Goal: Task Accomplishment & Management: Manage account settings

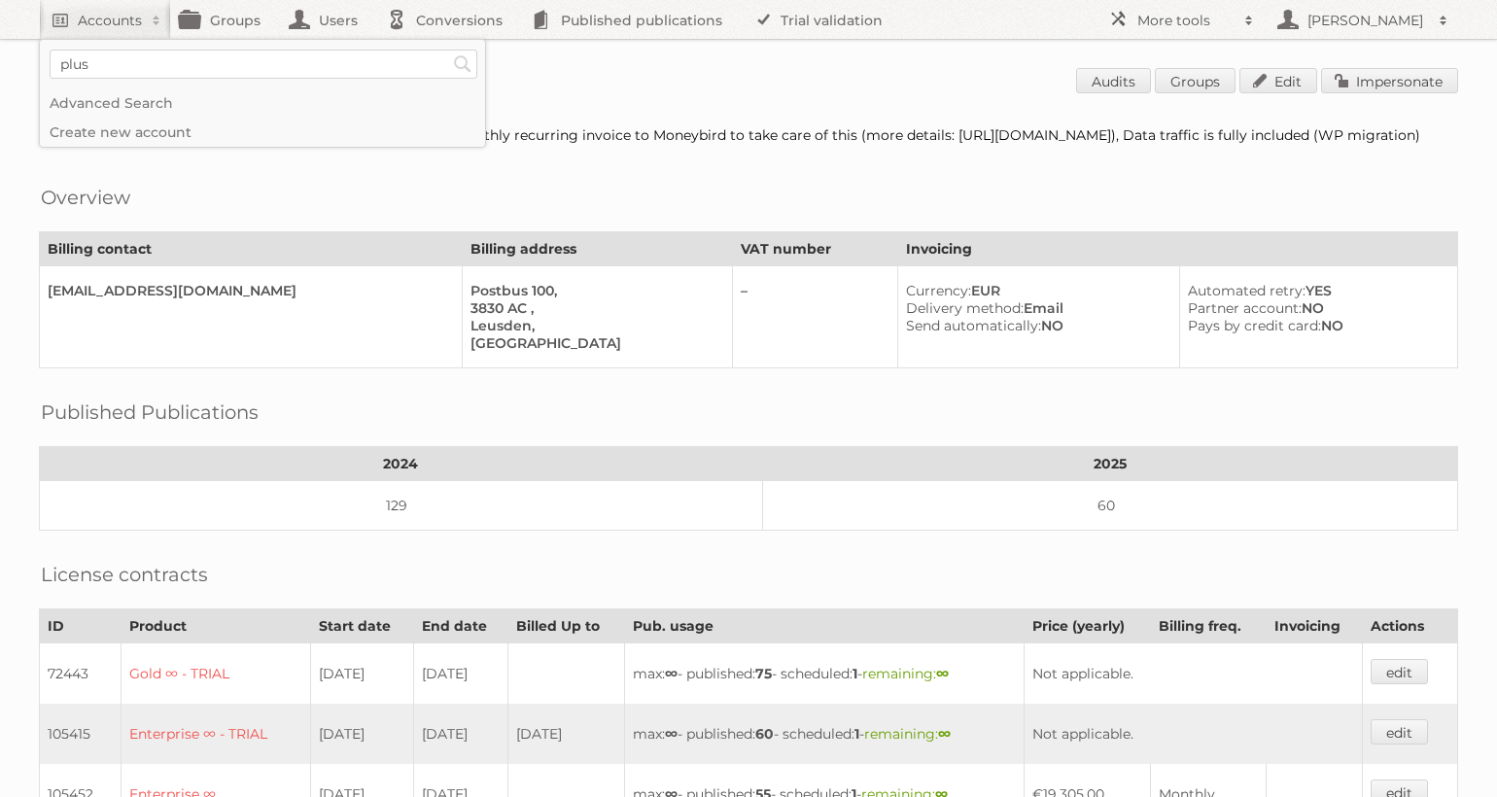
type input"] "plus"
click at [448, 50] on input "Search" at bounding box center [462, 64] width 29 height 29
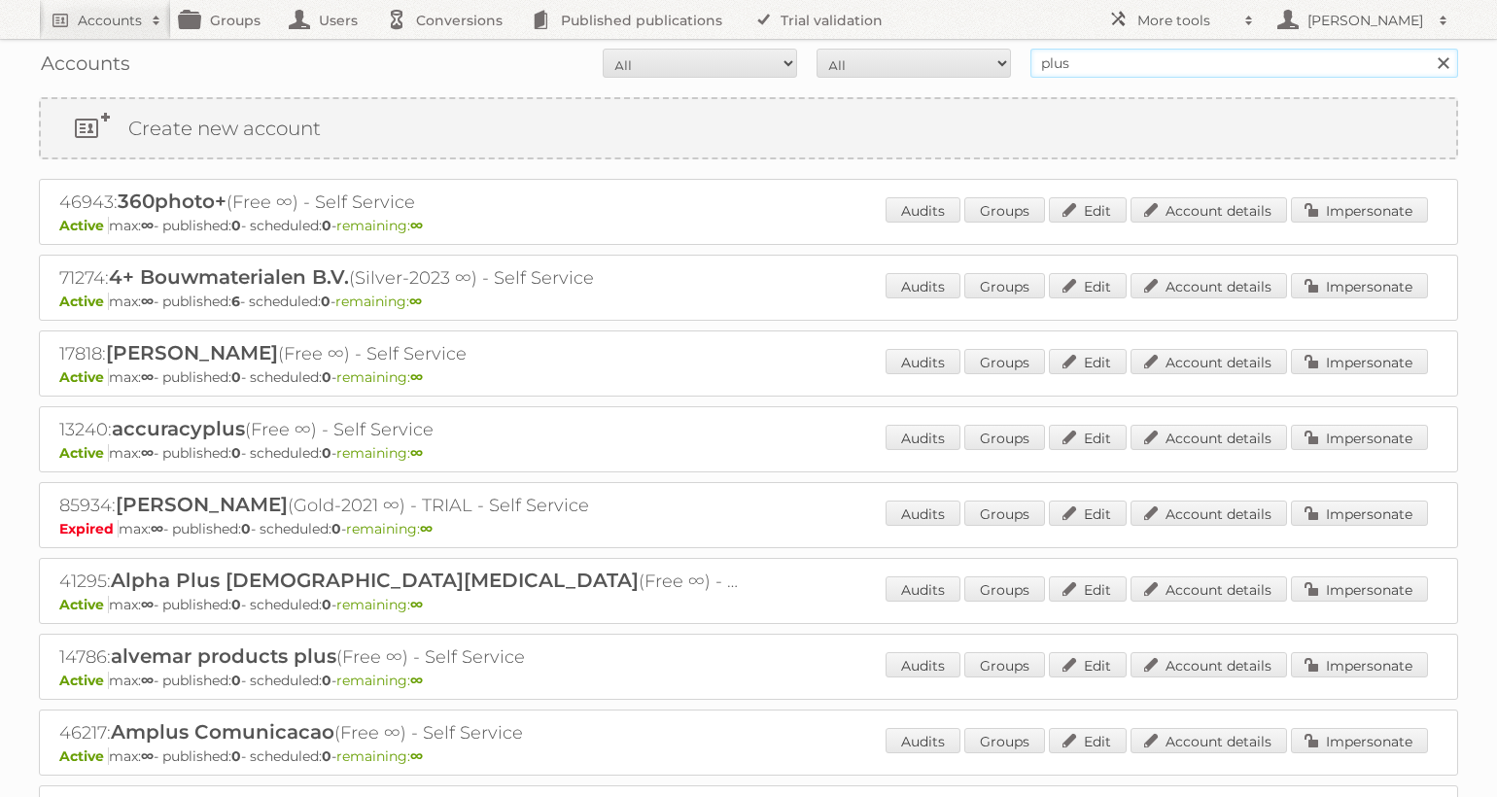
click at [1152, 71] on input "plus" at bounding box center [1245, 63] width 428 height 29
type input "plus supermarket"
click at [1428, 49] on input "Search" at bounding box center [1442, 63] width 29 height 29
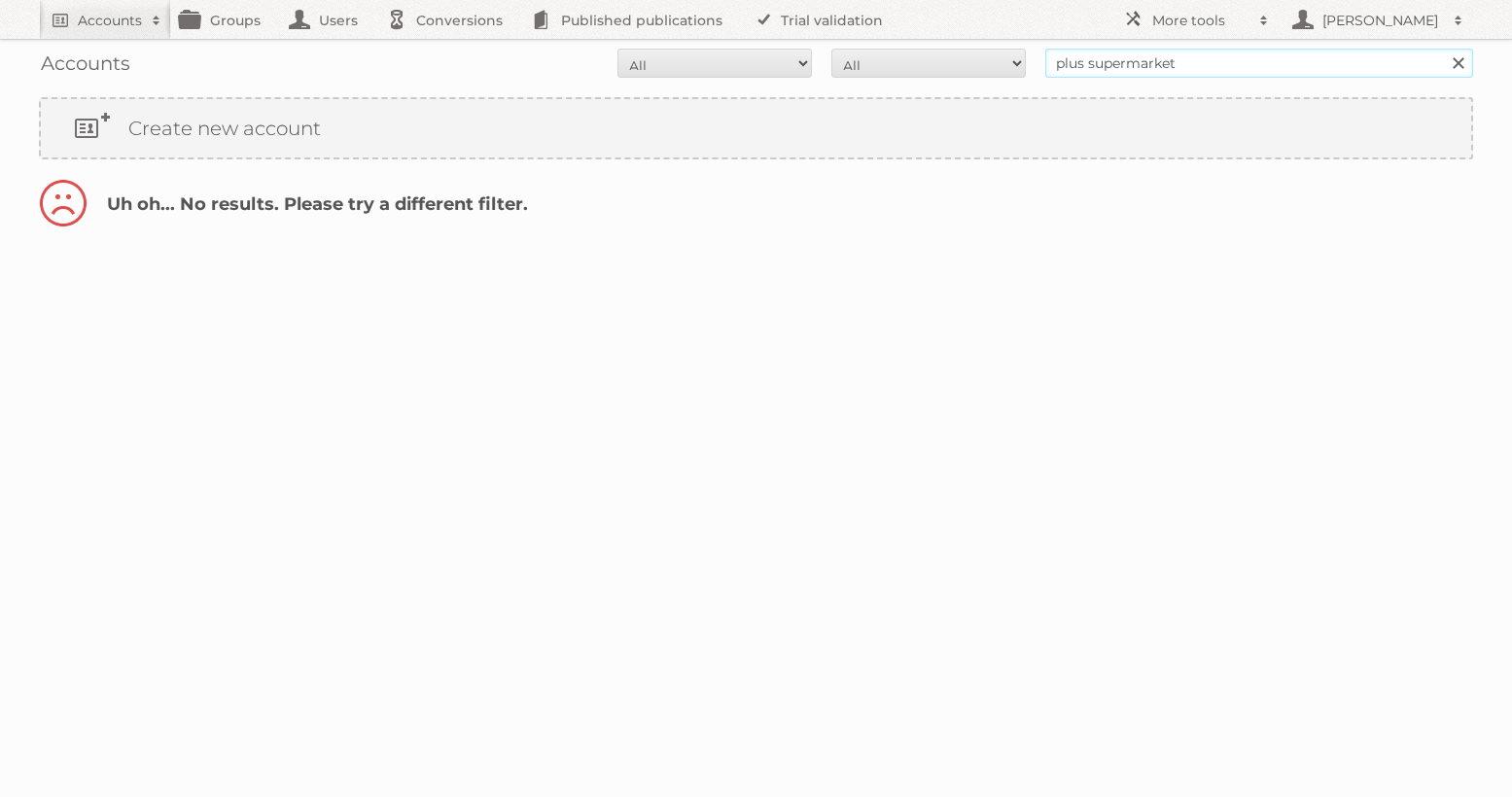
click at [1267, 53] on input "plus supermarket" at bounding box center [1259, 63] width 428 height 29
click at [1262, 59] on input "plus supermarket" at bounding box center [1259, 63] width 428 height 29
type input "plus supermarkt"
click at [1443, 49] on input "Search" at bounding box center [1457, 63] width 29 height 29
click at [1289, 61] on input "plus supermarkt" at bounding box center [1259, 63] width 428 height 29
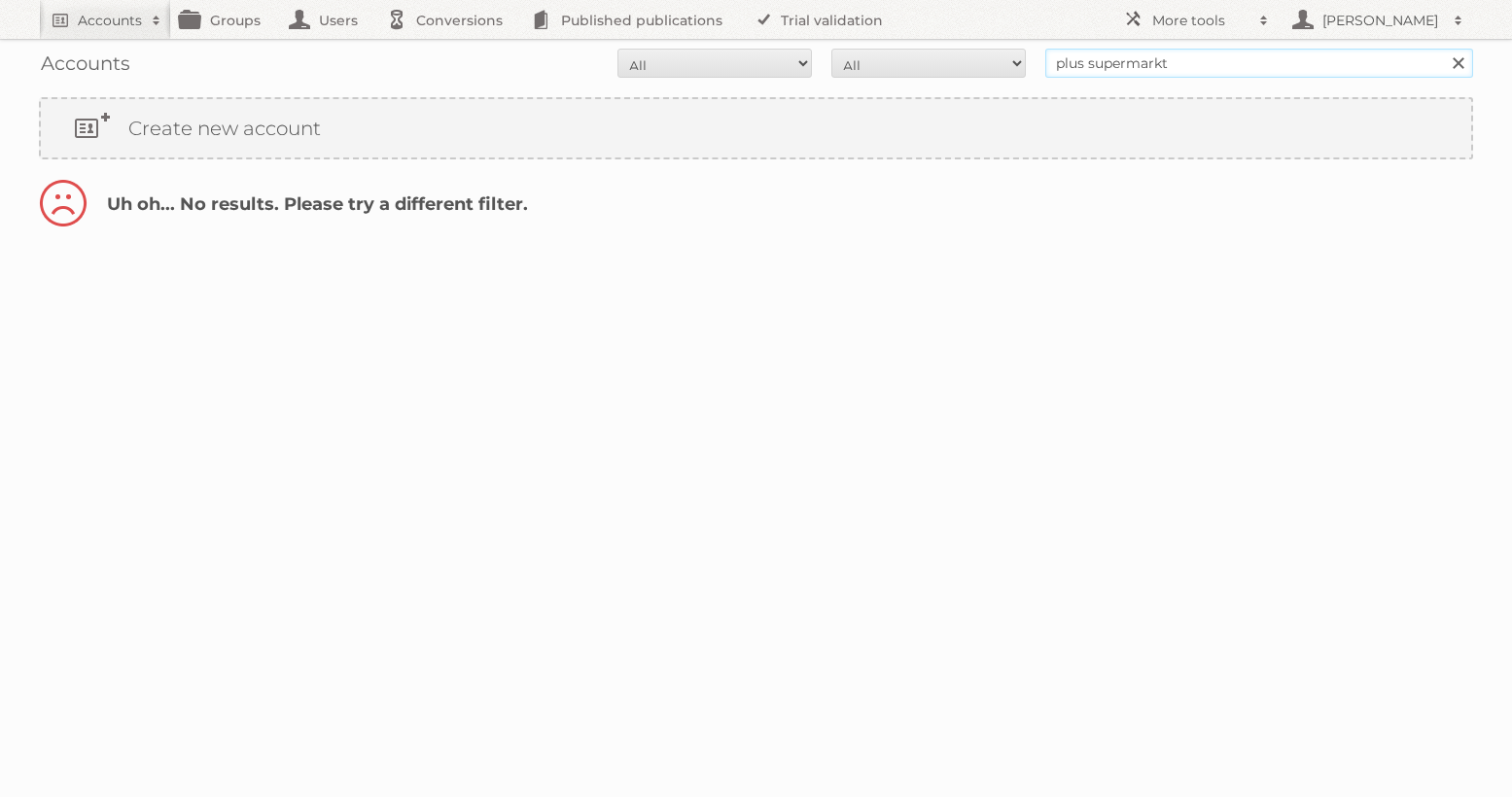
drag, startPoint x: 1238, startPoint y: 65, endPoint x: 1087, endPoint y: 65, distance: 150.7
click at [1087, 65] on input "plus supermarkt" at bounding box center [1259, 63] width 428 height 29
type input "plus retail"
click at [1443, 49] on input "Search" at bounding box center [1457, 63] width 29 height 29
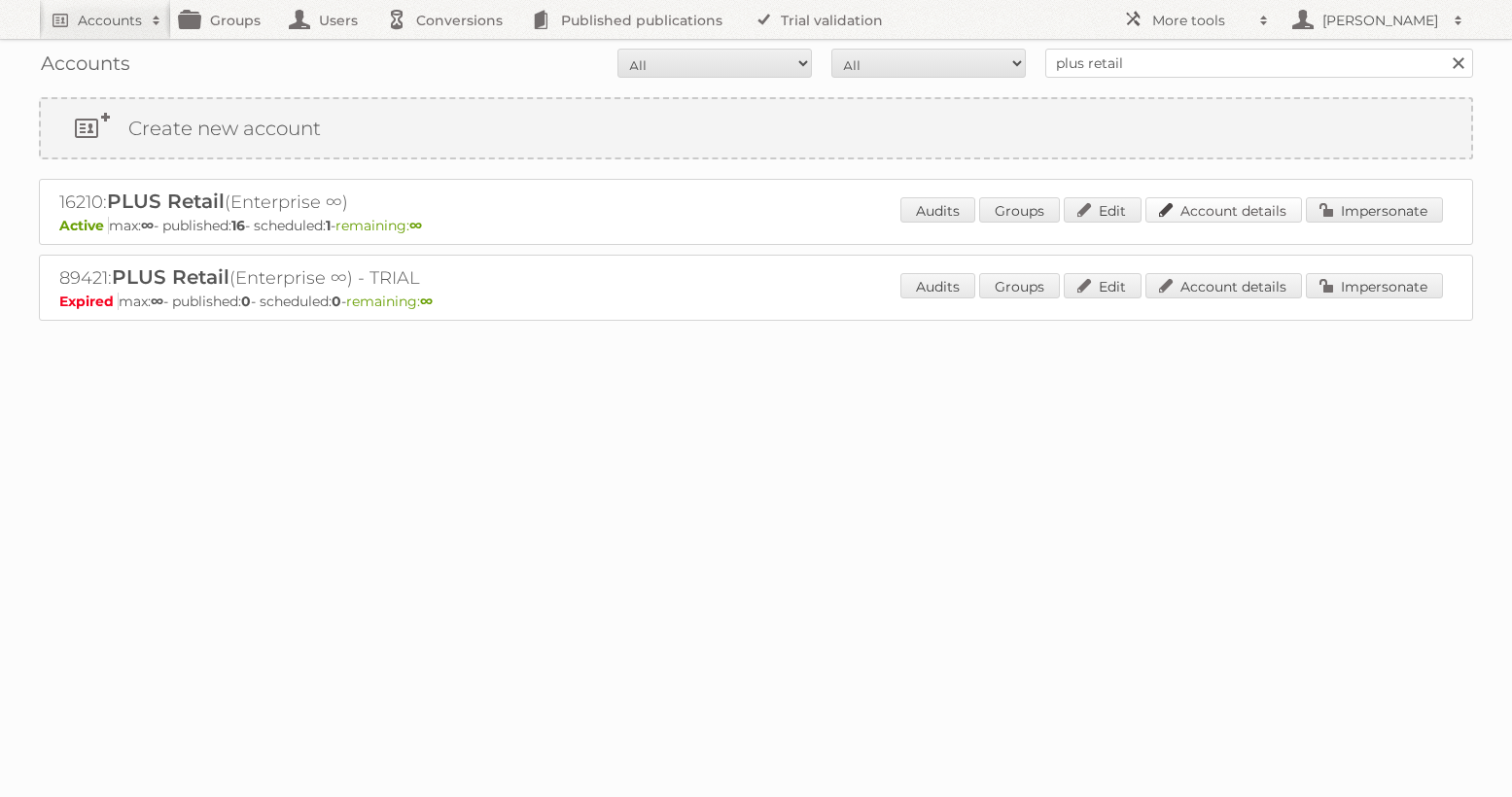
click at [1229, 208] on link "Account details" at bounding box center [1223, 209] width 157 height 25
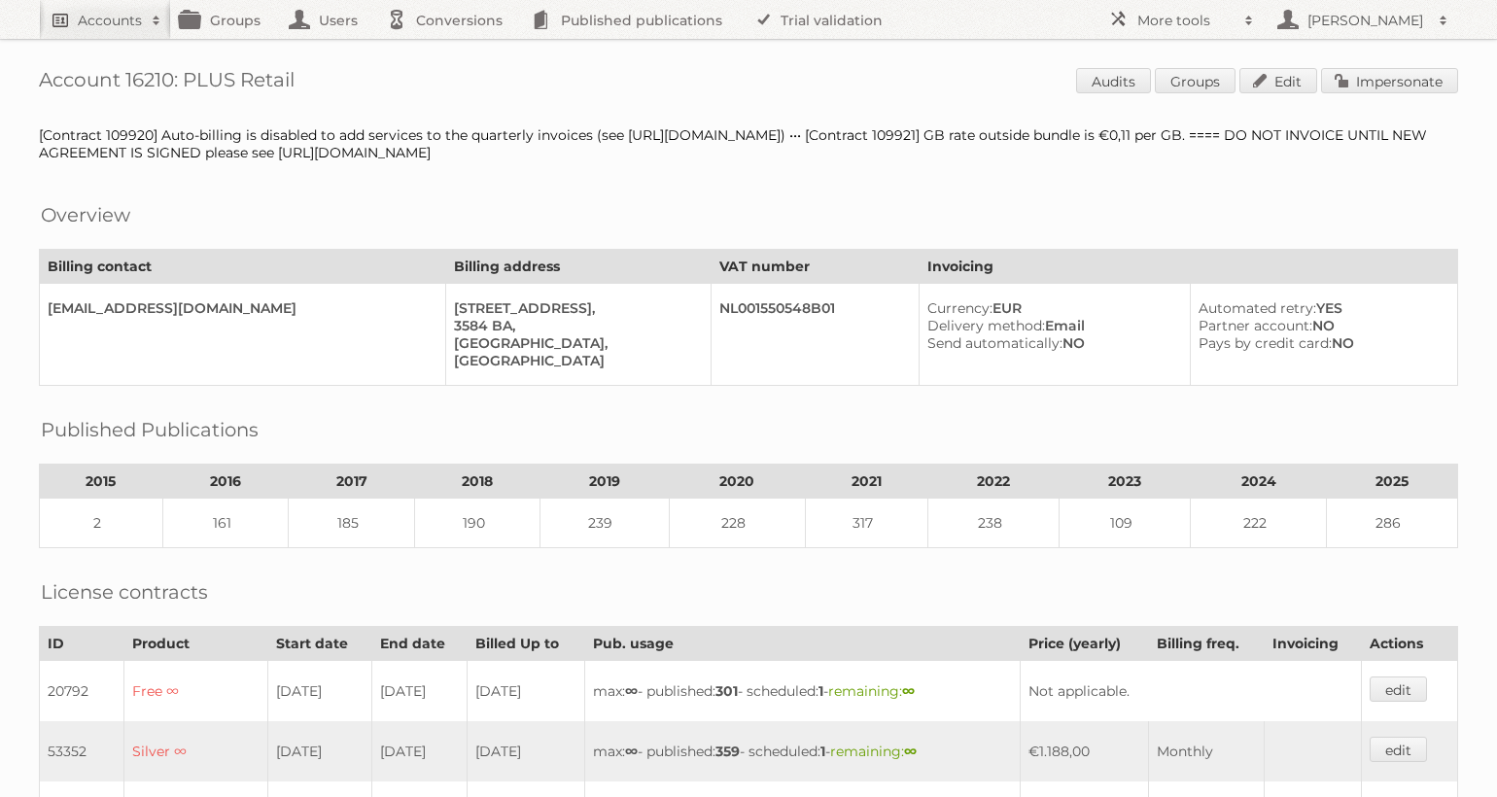
click at [116, 28] on h2 "Accounts" at bounding box center [110, 20] width 64 height 19
type input"] "albert heijn"
click at [448, 50] on input "Search" at bounding box center [462, 64] width 29 height 29
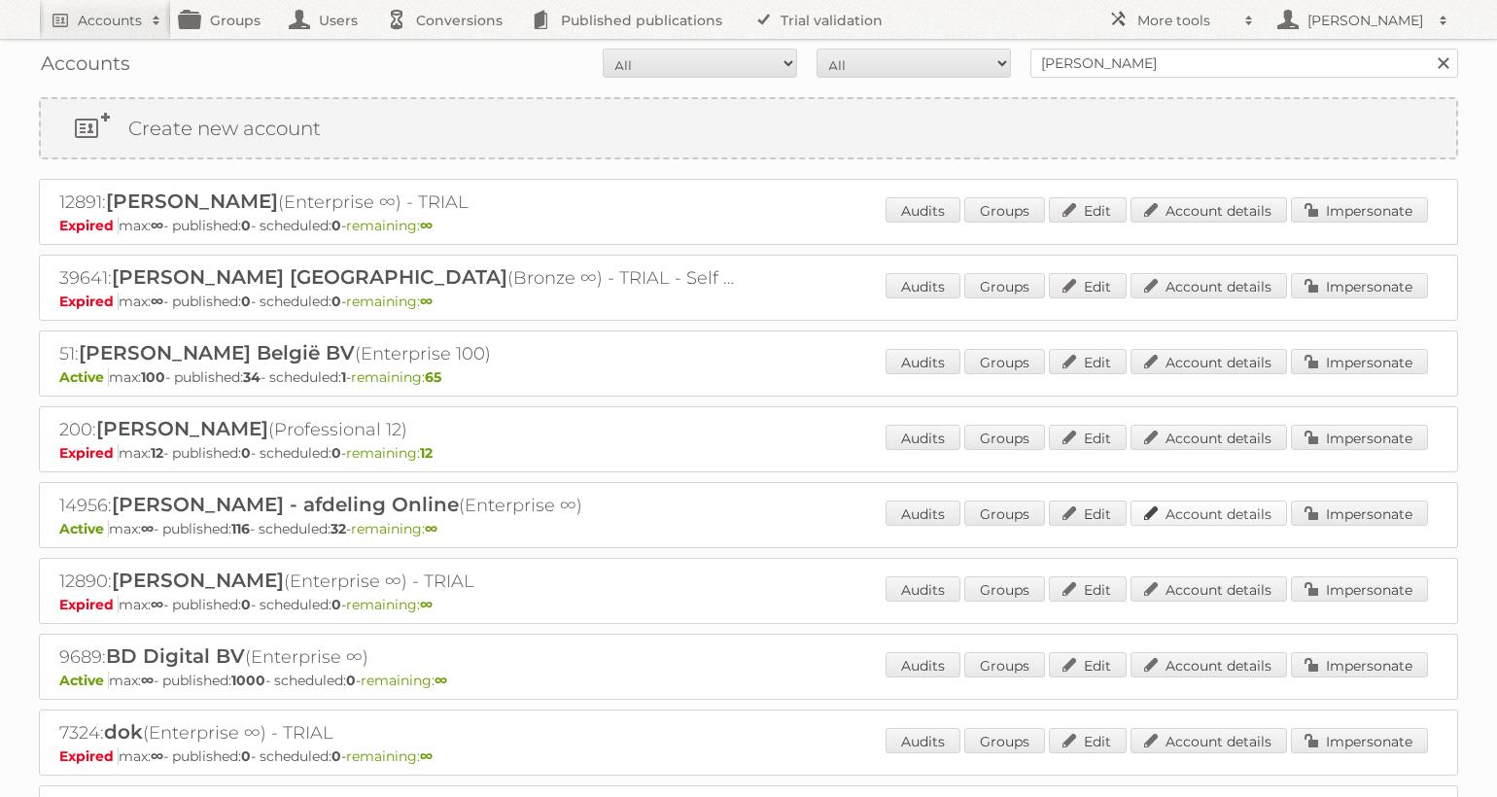
click at [1230, 510] on link "Account details" at bounding box center [1209, 513] width 157 height 25
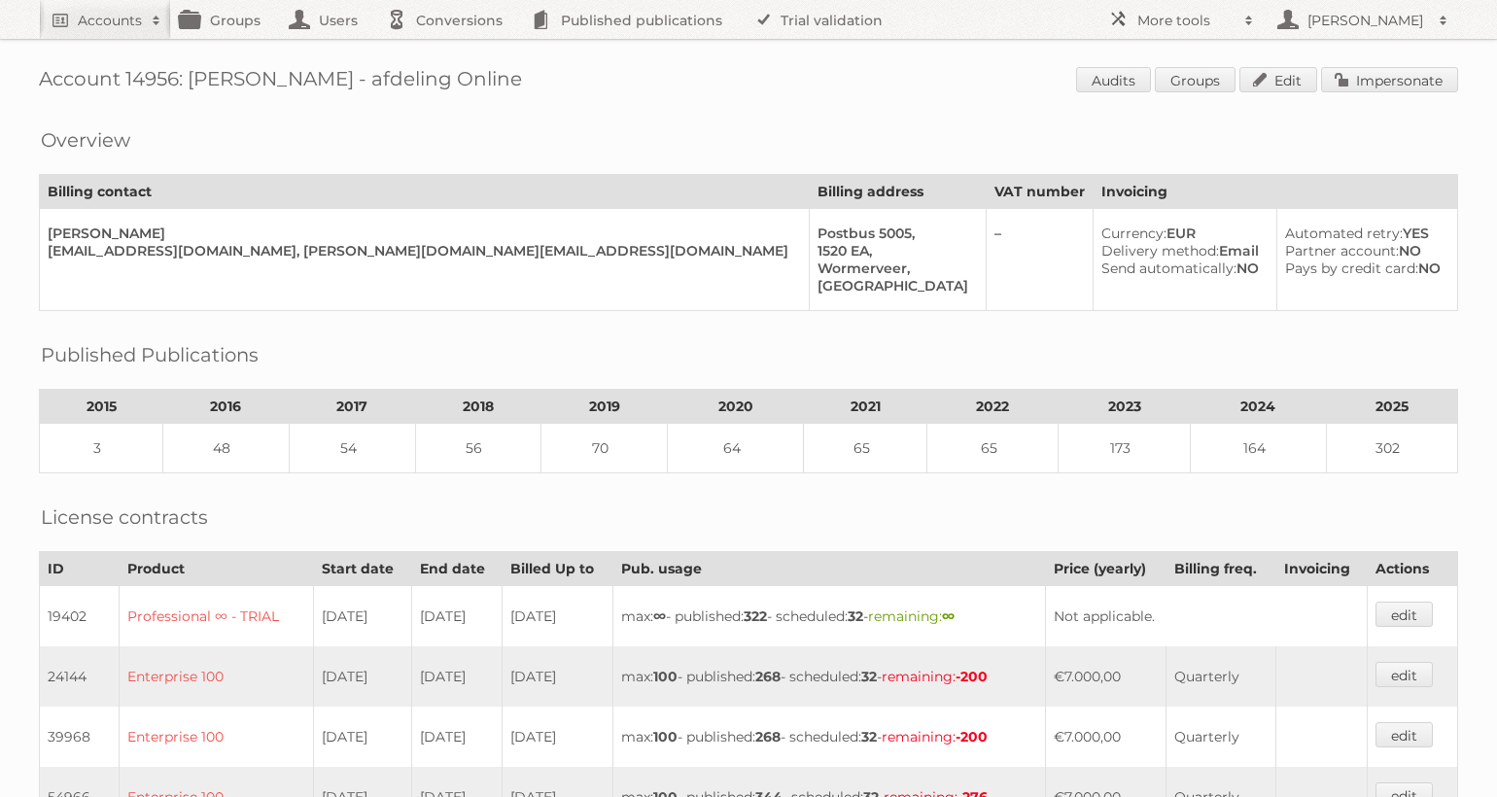
scroll to position [4, 0]
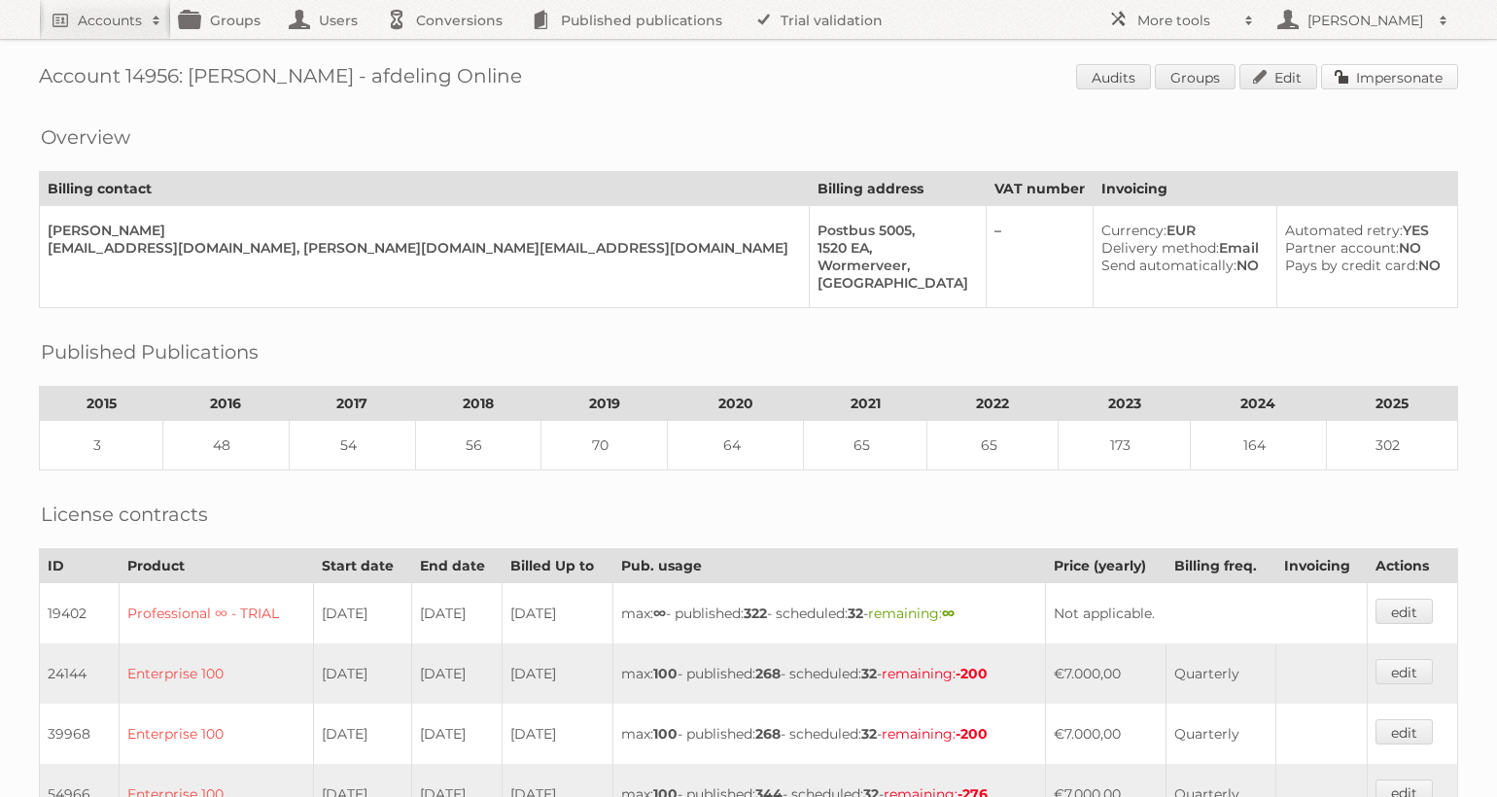
click at [1447, 73] on link "Impersonate" at bounding box center [1389, 76] width 137 height 25
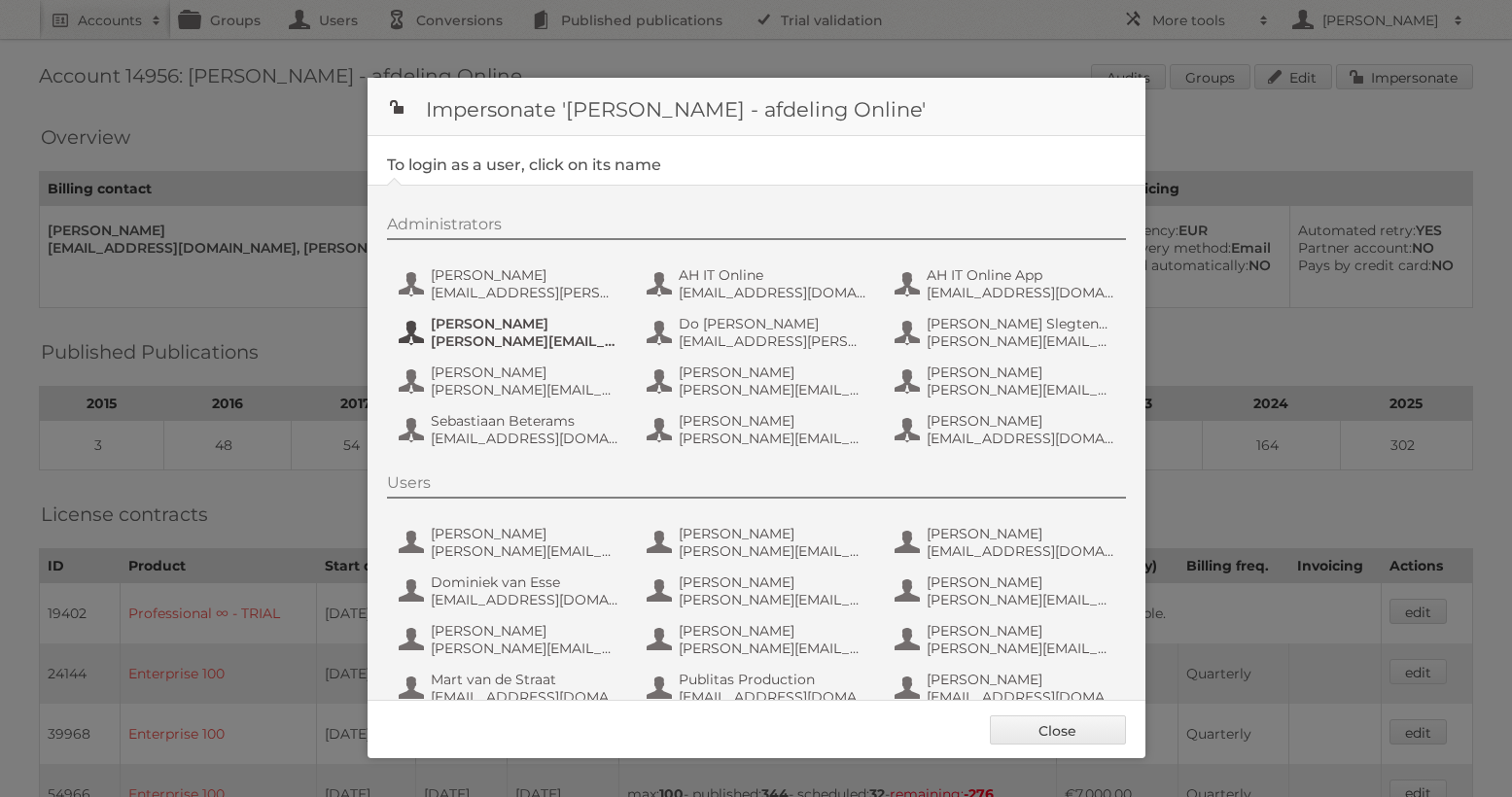
click at [579, 318] on span "[PERSON_NAME]" at bounding box center [525, 324] width 189 height 18
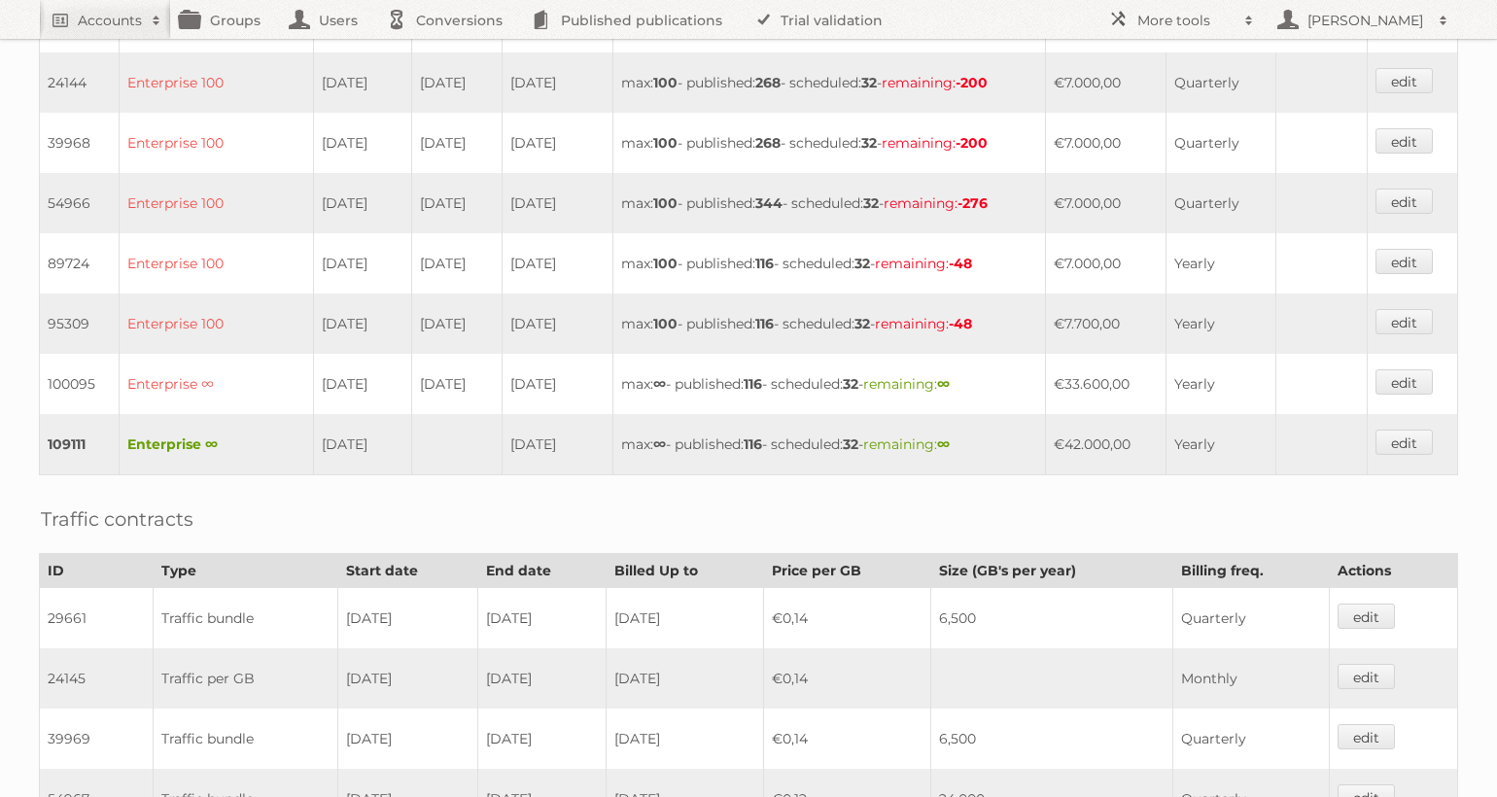
scroll to position [1252, 0]
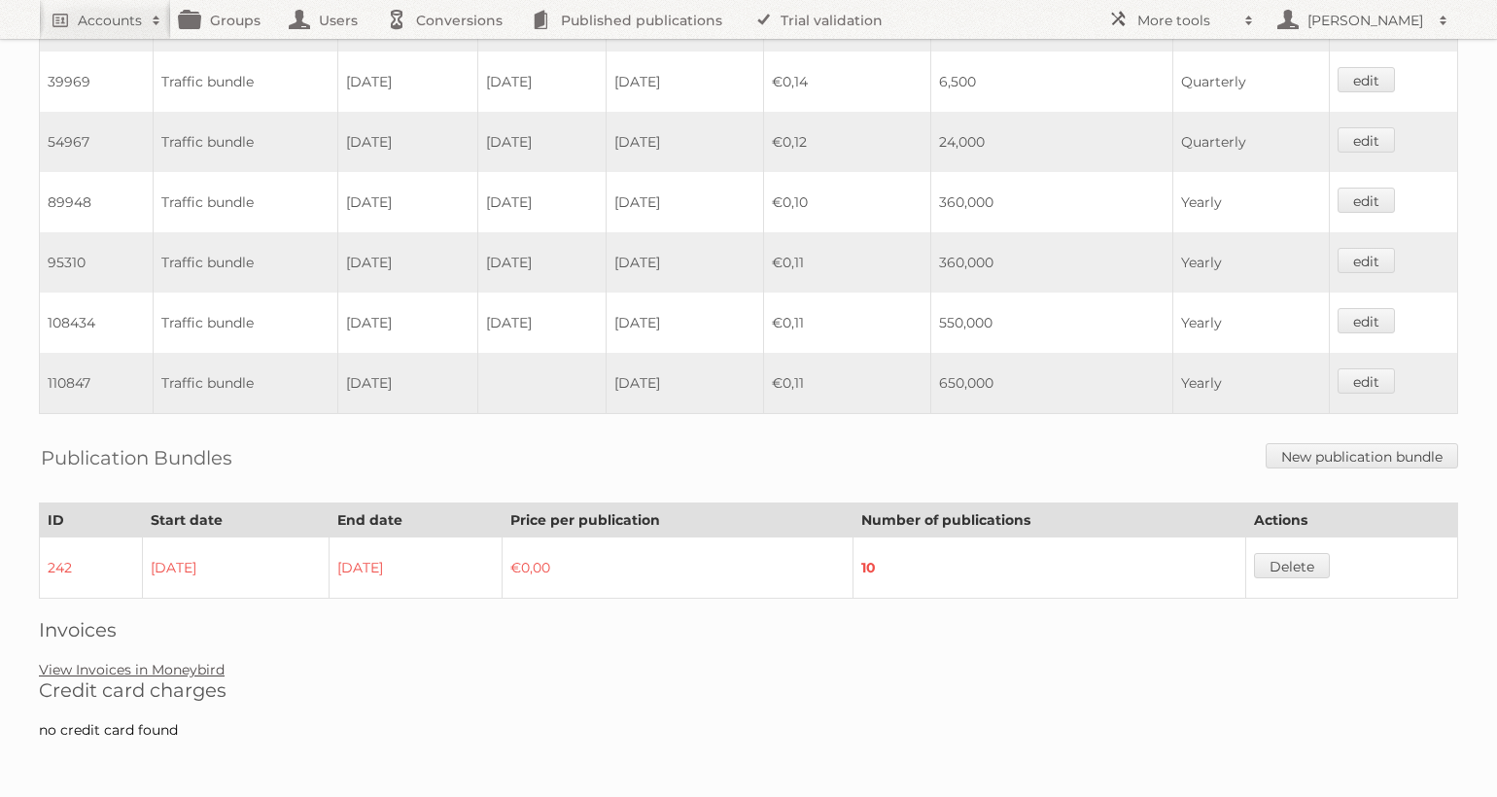
click at [168, 674] on link "View Invoices in Moneybird" at bounding box center [132, 670] width 186 height 18
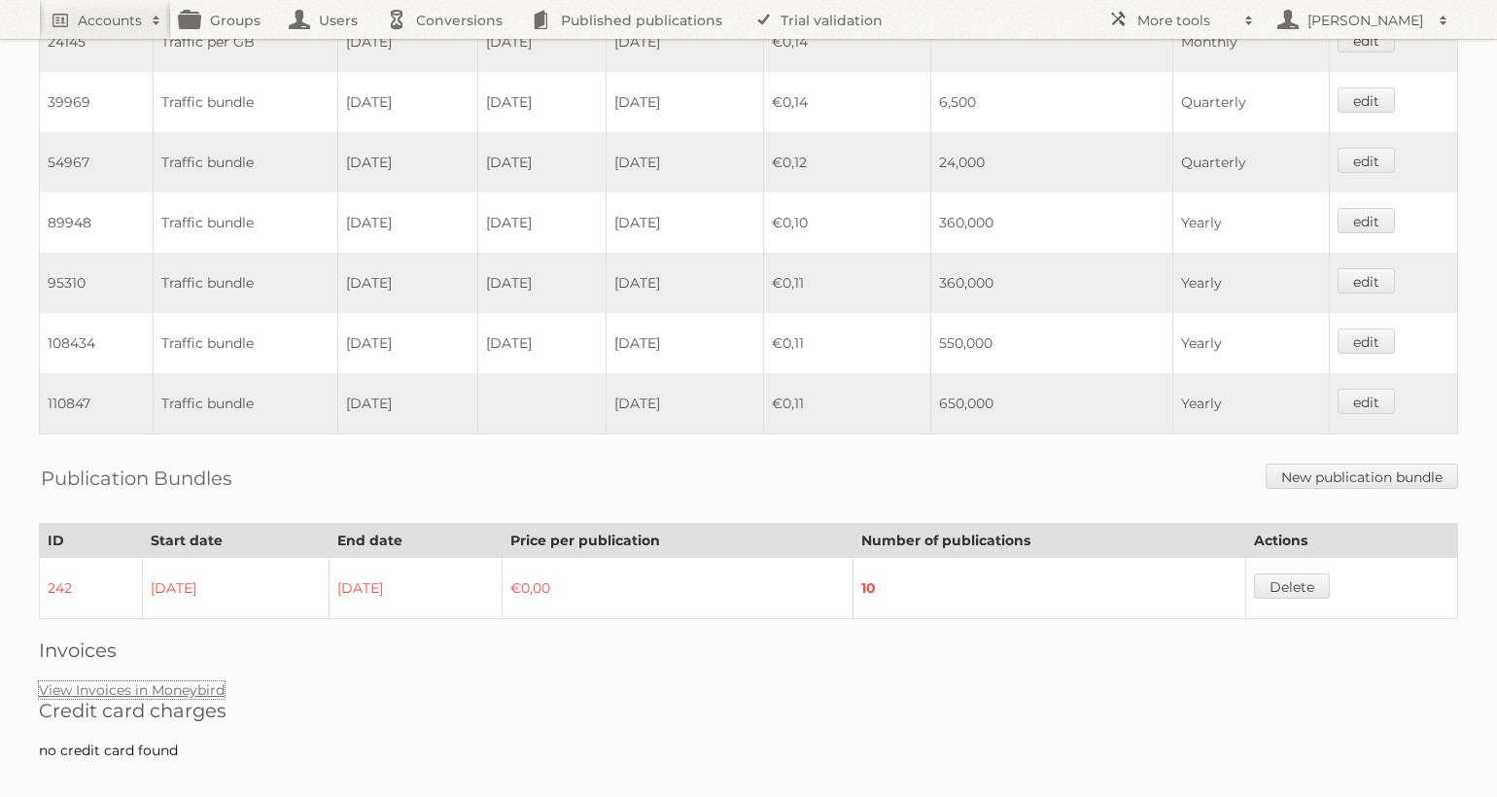
scroll to position [0, 0]
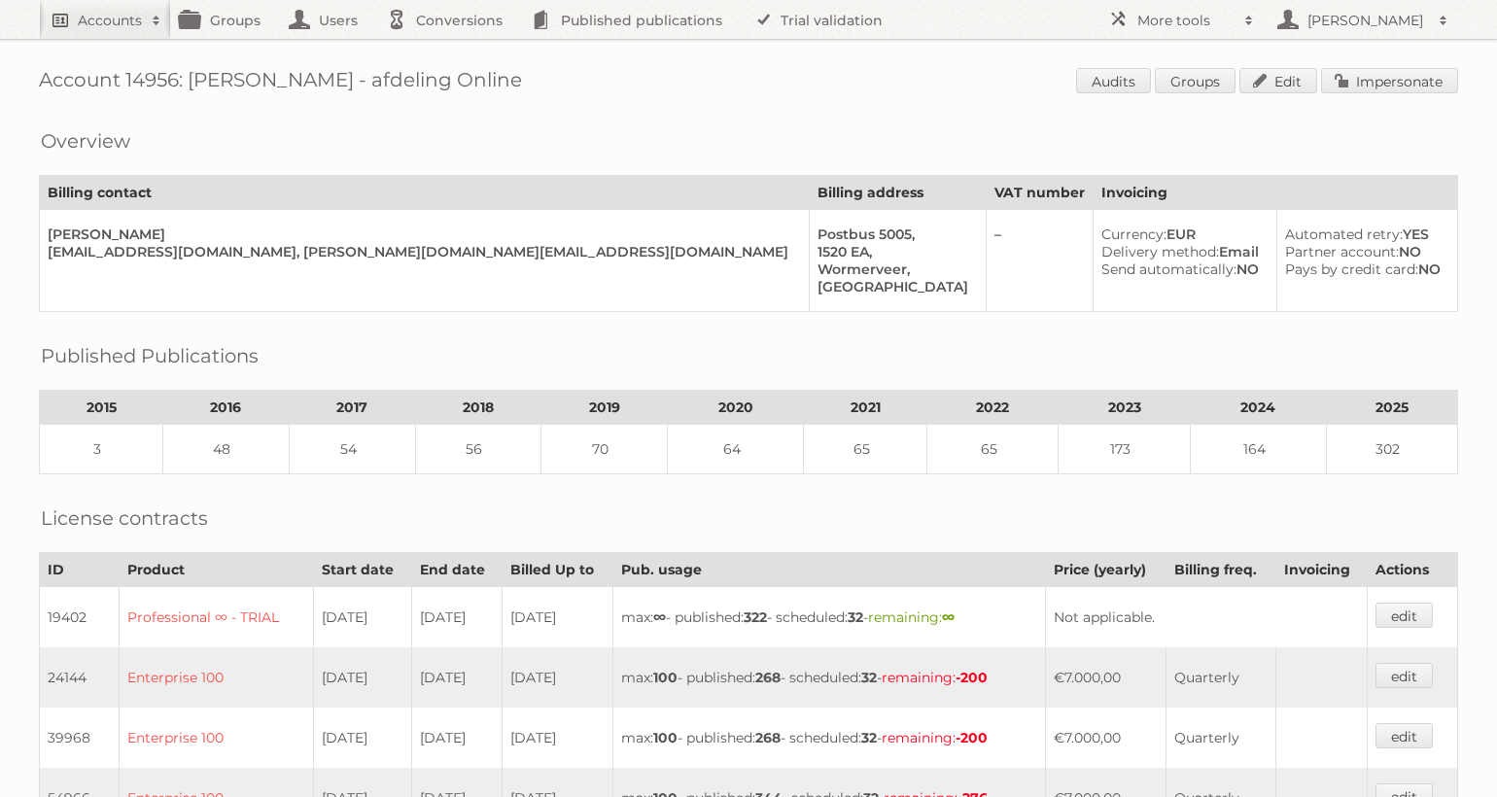
click at [67, 22] on link "Accounts" at bounding box center [105, 19] width 132 height 39
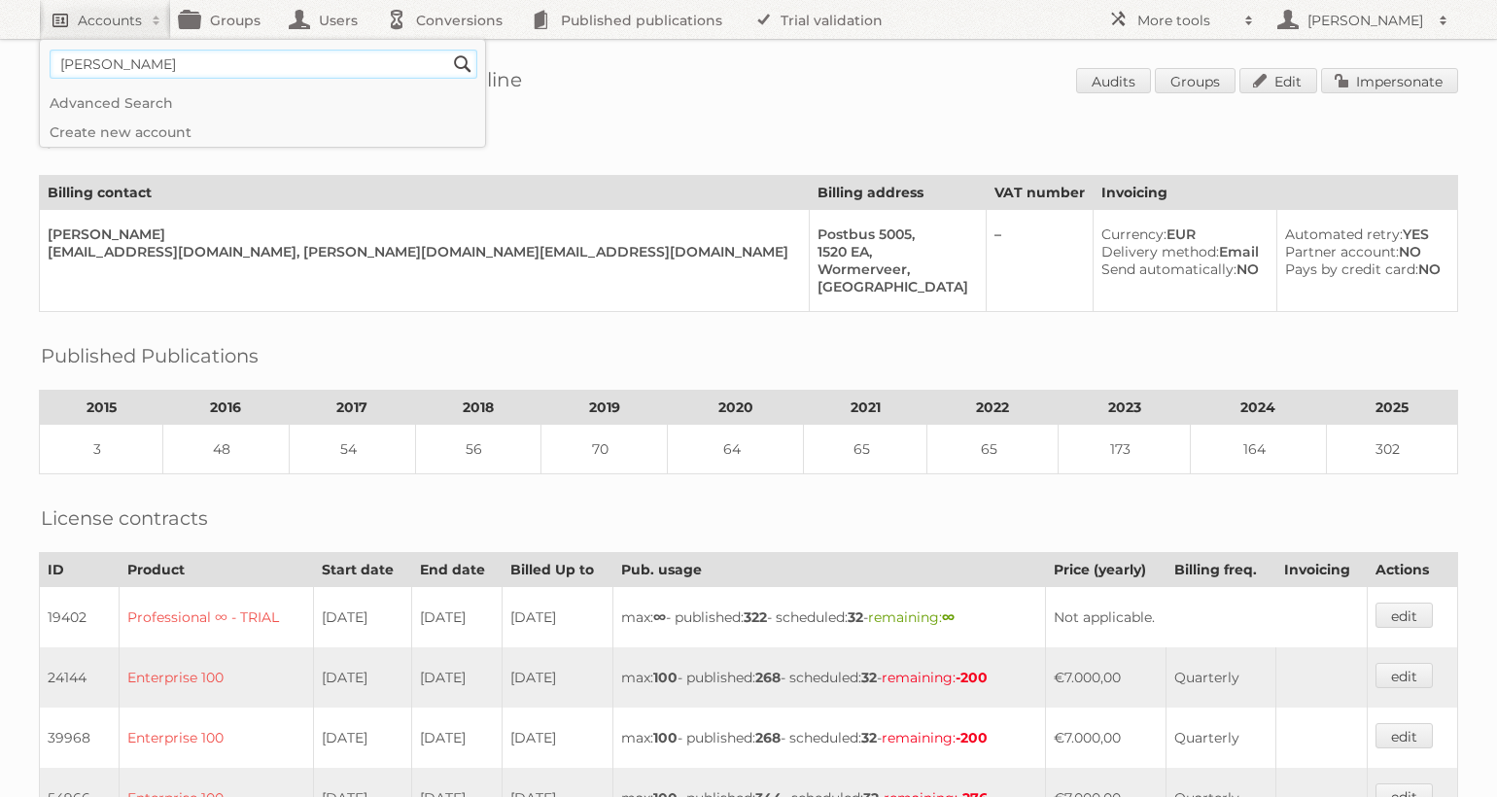
type input"] "leen bakker"
click at [448, 50] on input "Search" at bounding box center [462, 64] width 29 height 29
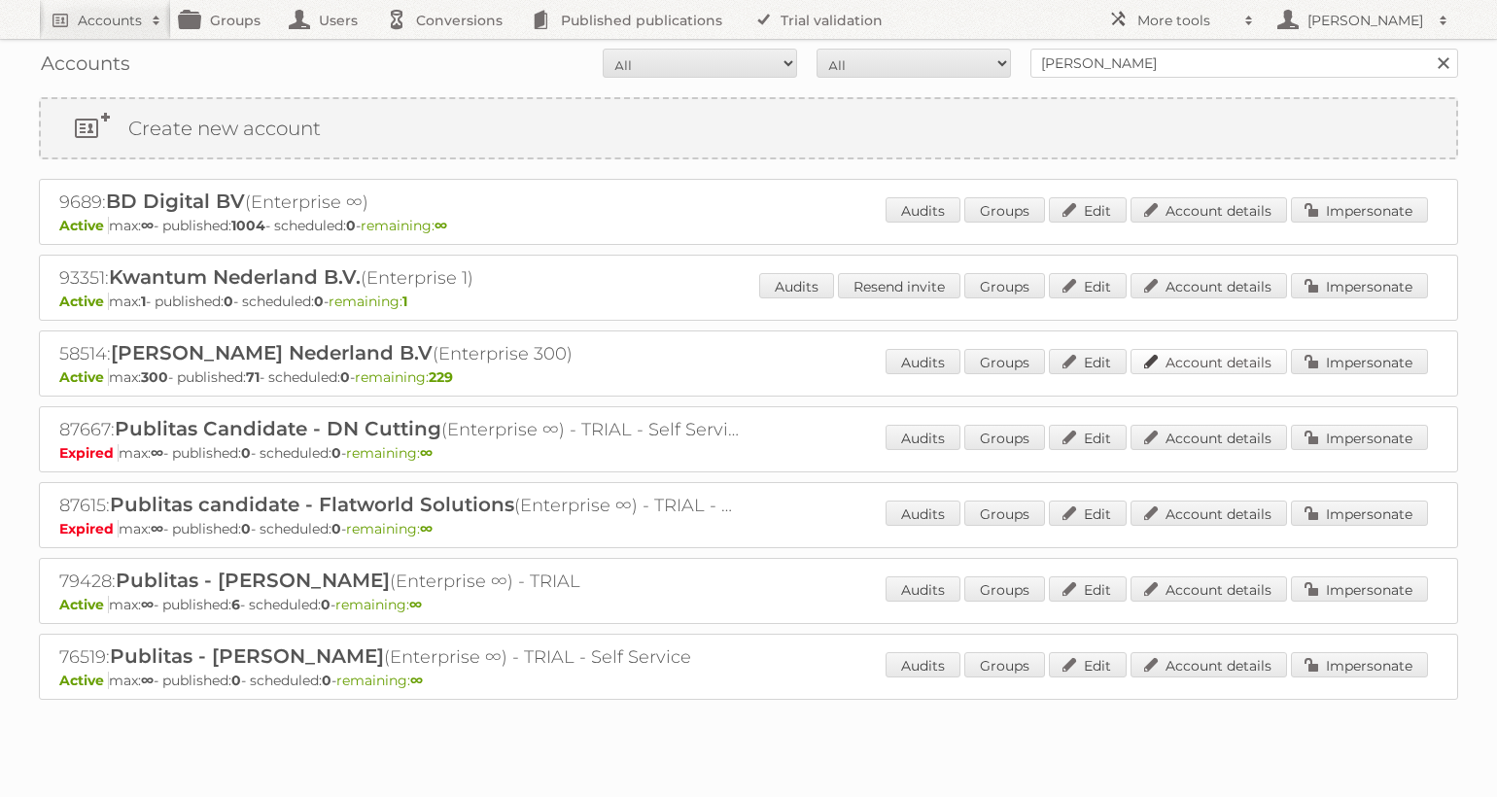
click at [1220, 352] on link "Account details" at bounding box center [1209, 361] width 157 height 25
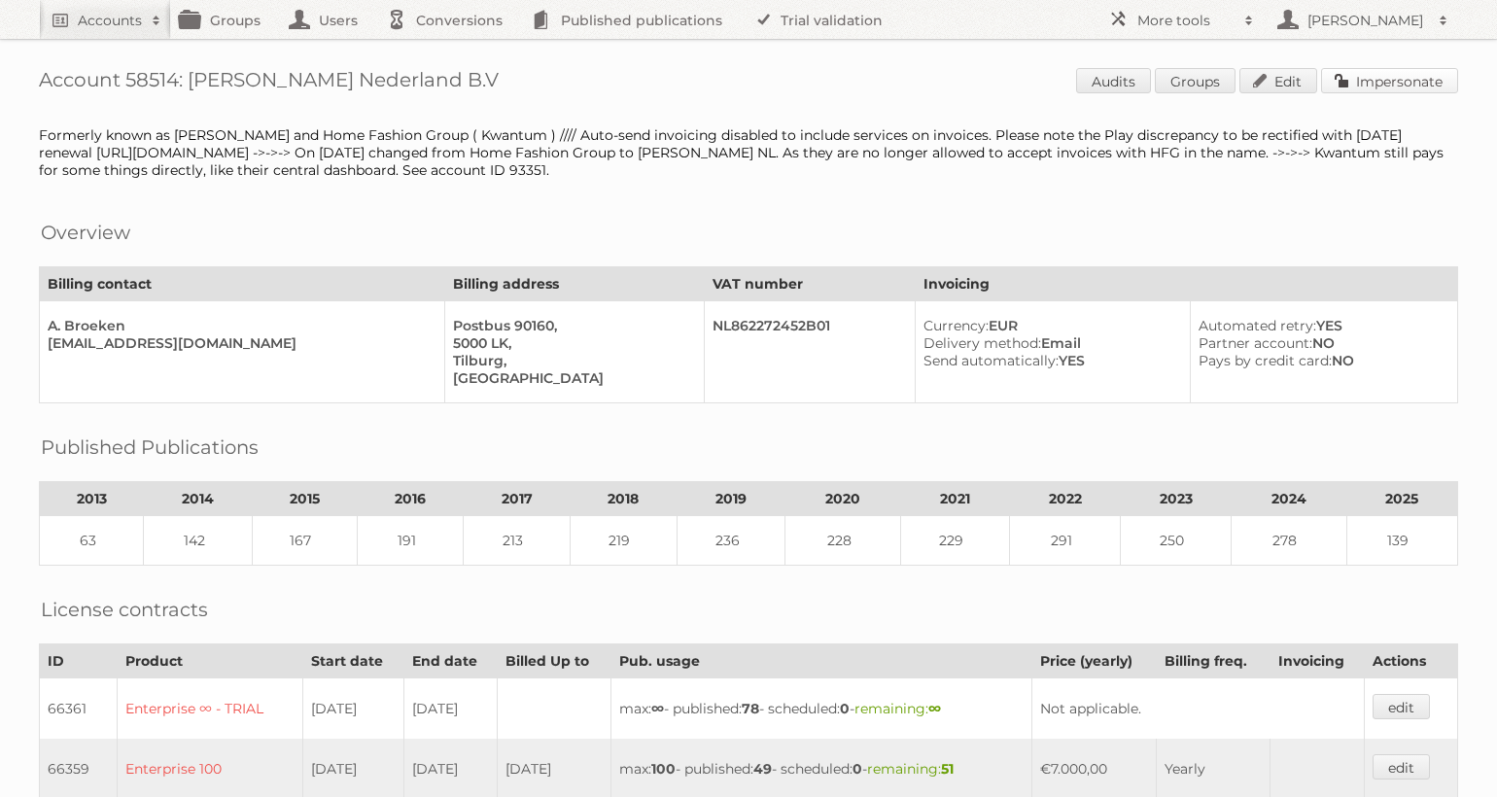
click at [1399, 84] on link "Impersonate" at bounding box center [1389, 80] width 137 height 25
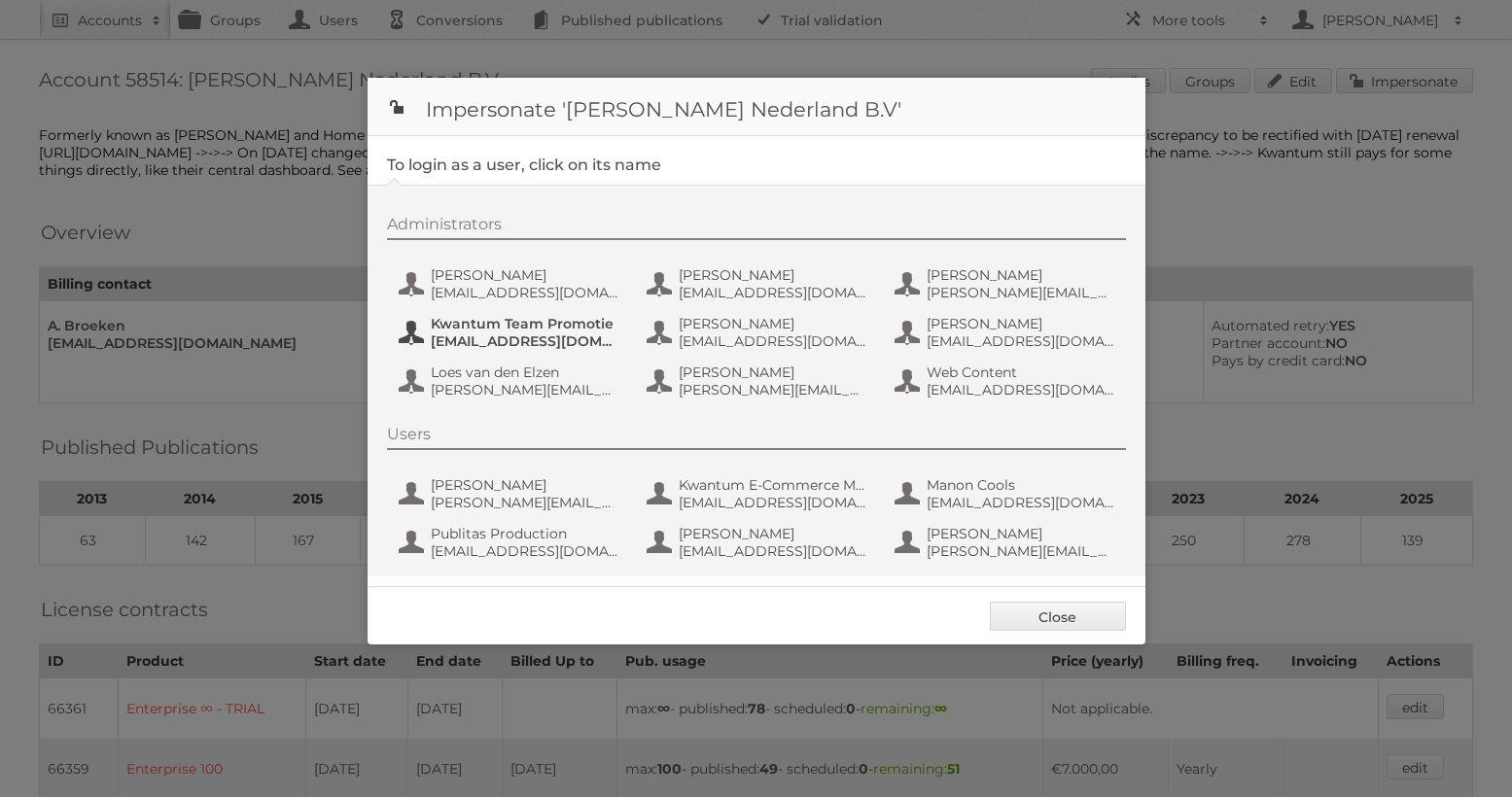
click at [528, 324] on span "Kwantum Team Promotie" at bounding box center [525, 324] width 189 height 18
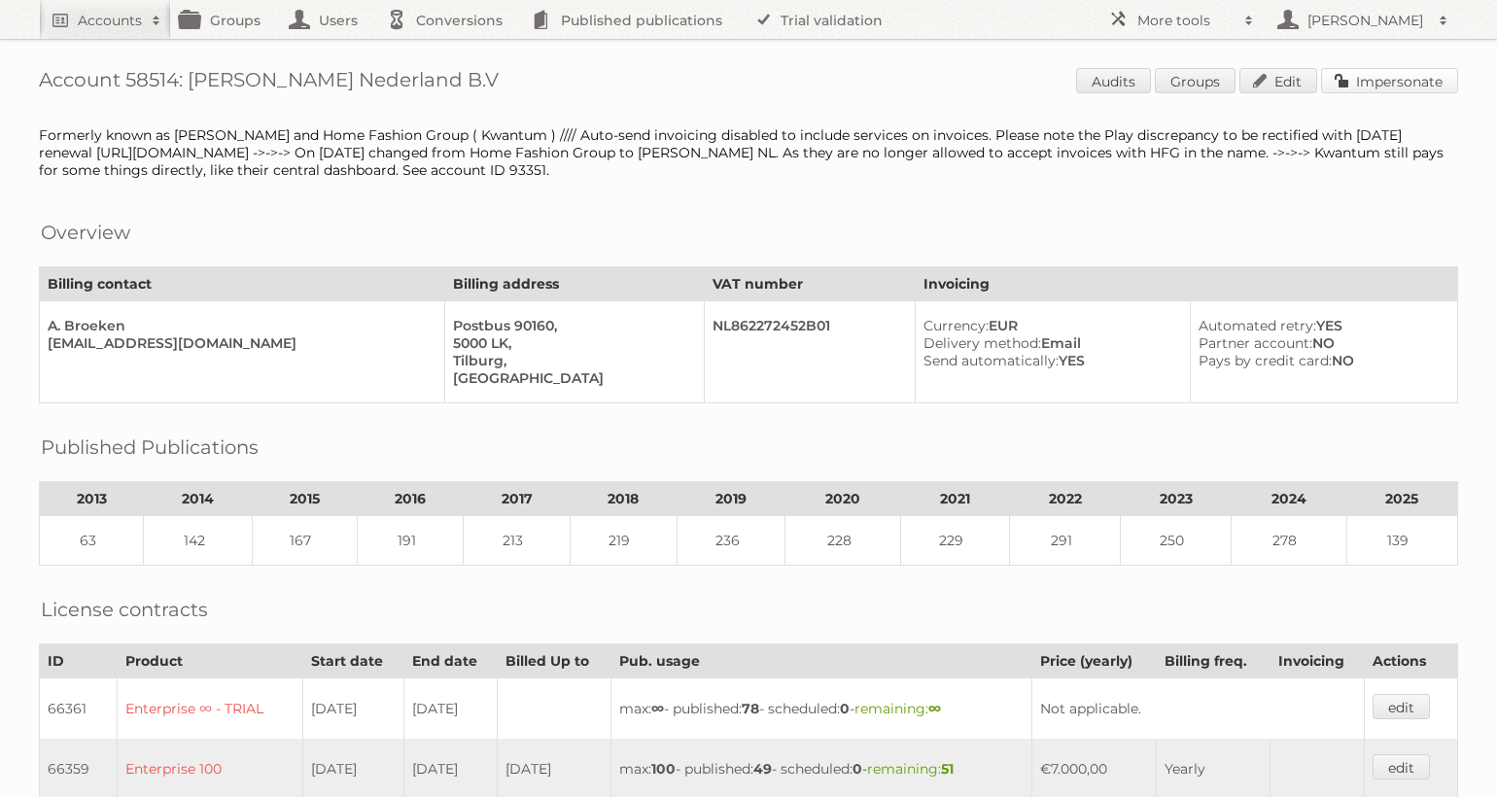
click at [1394, 74] on link "Impersonate" at bounding box center [1389, 80] width 137 height 25
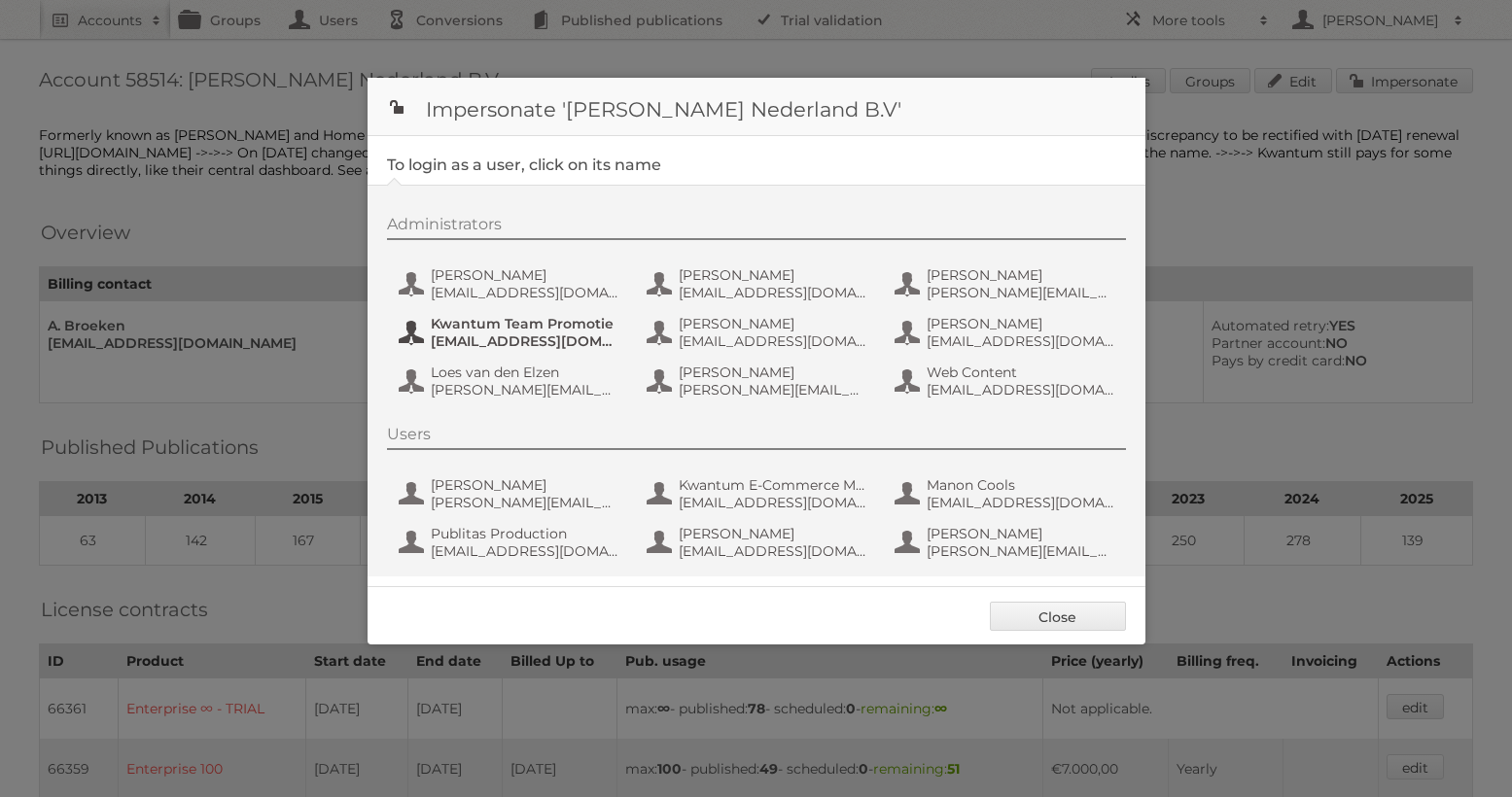
click at [558, 344] on span "communicatie@kwantum.nl" at bounding box center [525, 342] width 189 height 18
